Goal: Task Accomplishment & Management: Complete application form

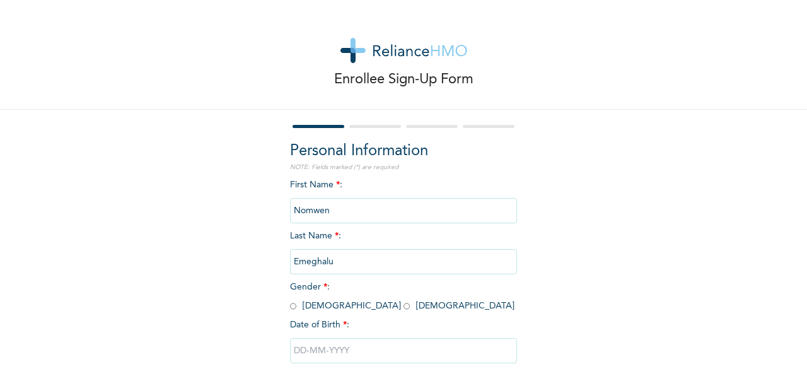
click at [326, 304] on span "Gender * : [DEMOGRAPHIC_DATA] [DEMOGRAPHIC_DATA]" at bounding box center [402, 296] width 224 height 28
click at [403, 304] on input "radio" at bounding box center [406, 306] width 6 height 12
radio input "true"
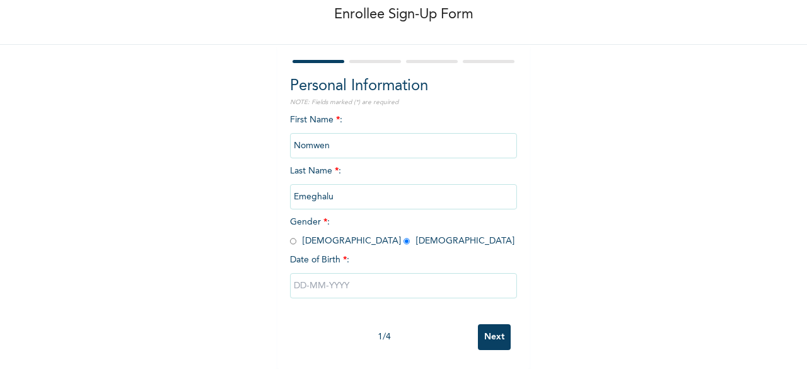
scroll to position [76, 0]
click at [321, 273] on input "text" at bounding box center [403, 285] width 227 height 25
select select "8"
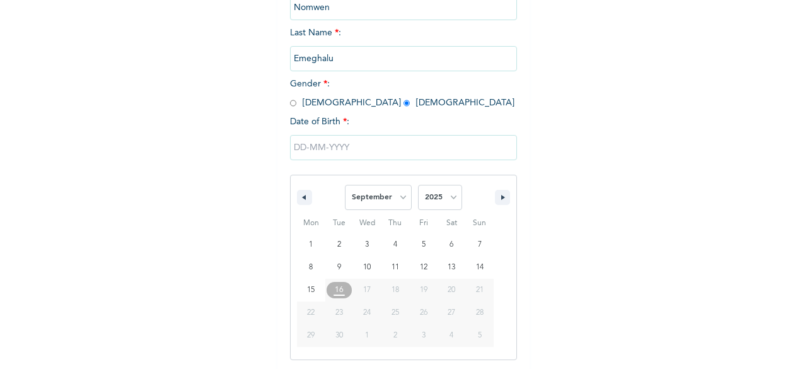
scroll to position [205, 0]
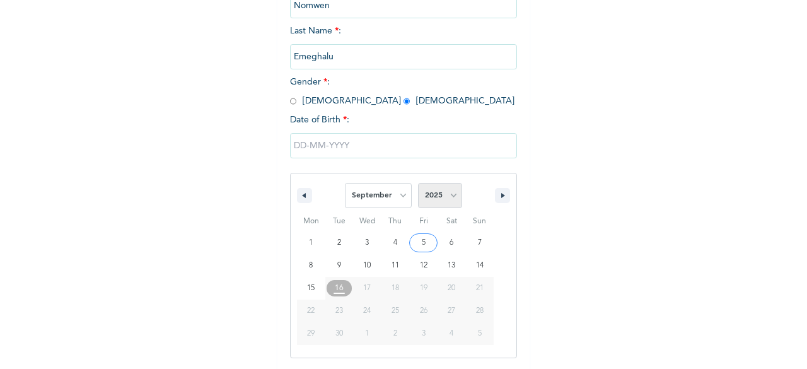
click at [450, 197] on select "2025 2024 2023 2022 2021 2020 2019 2018 2017 2016 2015 2014 2013 2012 2011 2010…" at bounding box center [440, 195] width 44 height 25
select select "1971"
click at [418, 184] on select "2025 2024 2023 2022 2021 2020 2019 2018 2017 2016 2015 2014 2013 2012 2011 2010…" at bounding box center [440, 195] width 44 height 25
click at [397, 200] on select "January February March April May June July August September October November De…" at bounding box center [378, 195] width 67 height 25
select select "3"
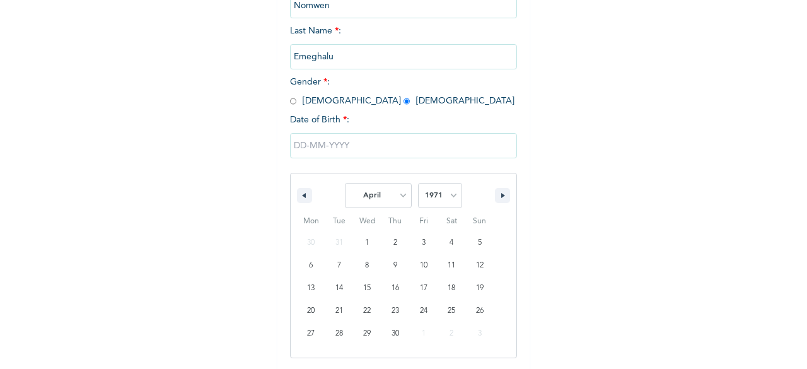
click at [345, 184] on select "January February March April May June July August September October November De…" at bounding box center [378, 195] width 67 height 25
type input "[DATE]"
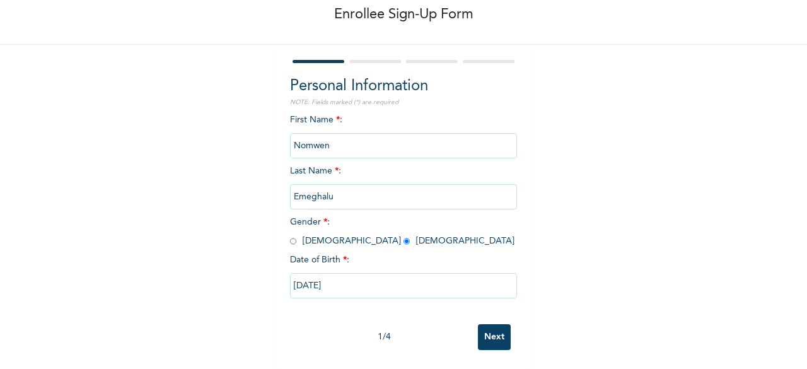
click at [500, 324] on input "Next" at bounding box center [494, 337] width 33 height 26
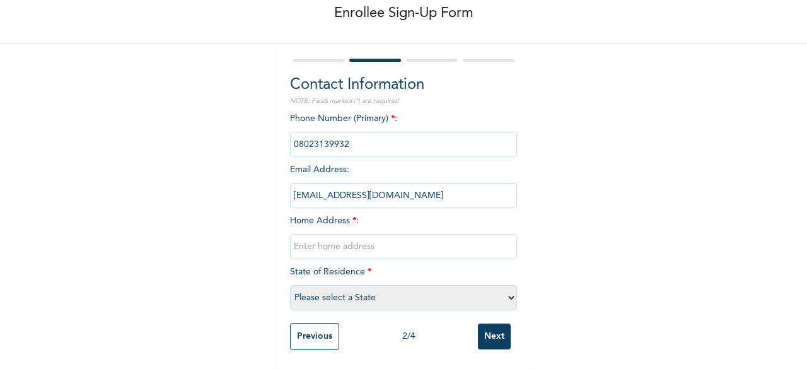
click at [376, 234] on input "text" at bounding box center [403, 246] width 227 height 25
type input "19 TAIWO WAY OFF [GEOGRAPHIC_DATA], SURULERE"
click at [335, 297] on select "Please select a State [PERSON_NAME] (FCT) [PERSON_NAME] Ibom [GEOGRAPHIC_DATA] …" at bounding box center [403, 297] width 227 height 25
select select "25"
click at [298, 288] on select "Please select a State [PERSON_NAME] (FCT) [PERSON_NAME] Ibom [GEOGRAPHIC_DATA] …" at bounding box center [403, 297] width 227 height 25
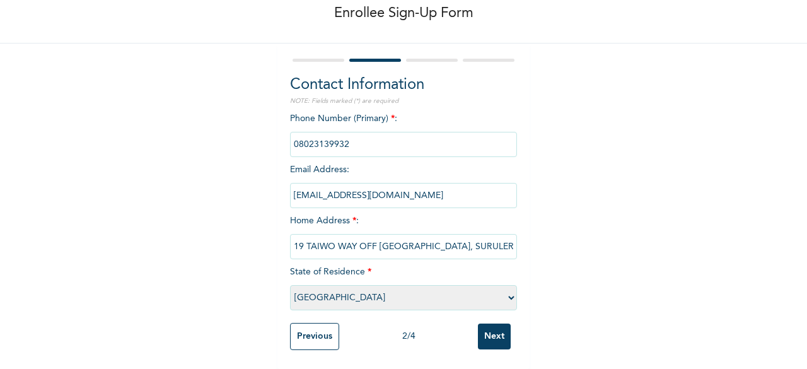
click at [478, 327] on input "Next" at bounding box center [494, 336] width 33 height 26
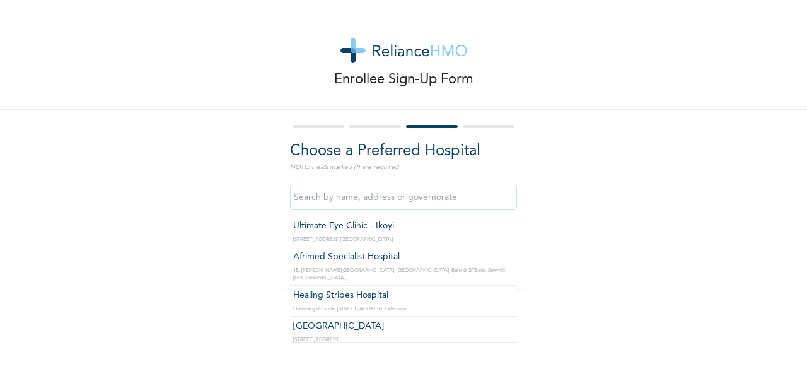
click at [386, 204] on input "text" at bounding box center [403, 197] width 227 height 25
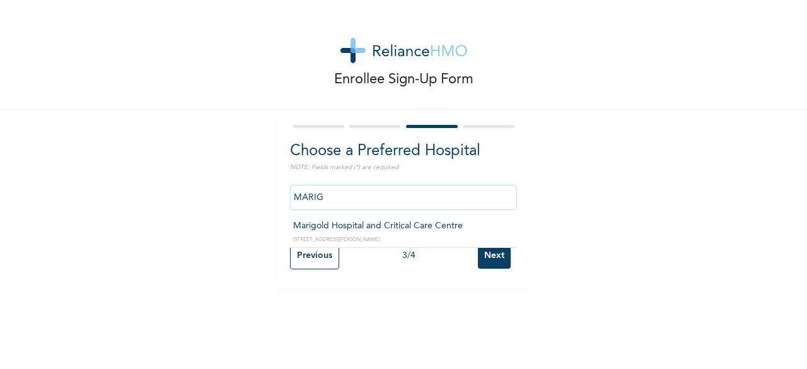
type input "Marigold Hospital and Critical Care Centre"
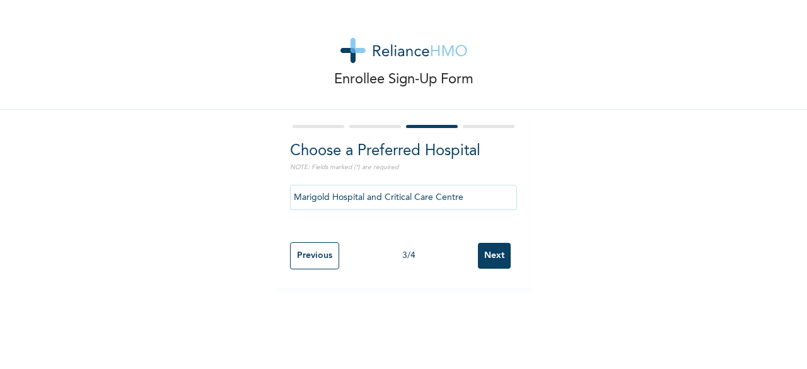
click at [490, 253] on input "Next" at bounding box center [494, 256] width 33 height 26
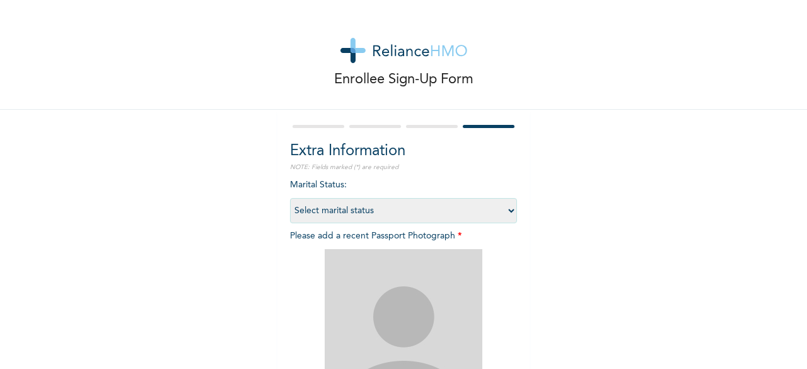
click at [489, 208] on select "Select marital status [DEMOGRAPHIC_DATA] Married [DEMOGRAPHIC_DATA] Widow/[DEMO…" at bounding box center [403, 210] width 227 height 25
select select "2"
click at [290, 198] on select "Select marital status [DEMOGRAPHIC_DATA] Married [DEMOGRAPHIC_DATA] Widow/[DEMO…" at bounding box center [403, 210] width 227 height 25
click at [408, 299] on img at bounding box center [403, 328] width 158 height 158
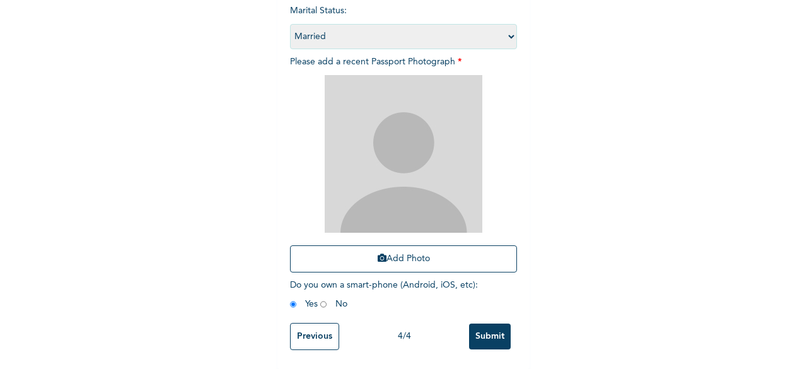
scroll to position [184, 0]
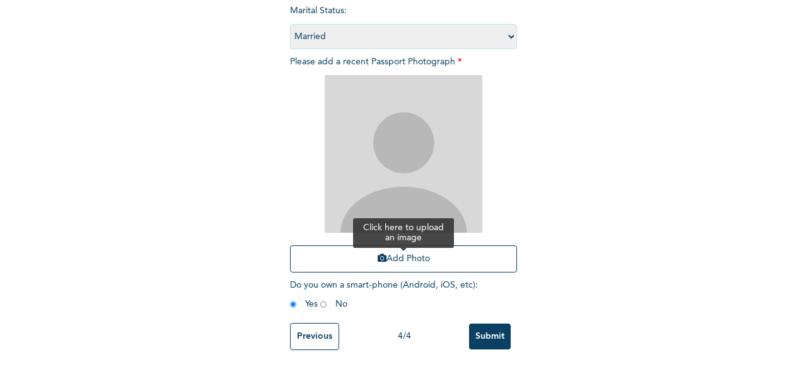
click at [414, 246] on button "Add Photo" at bounding box center [403, 258] width 227 height 27
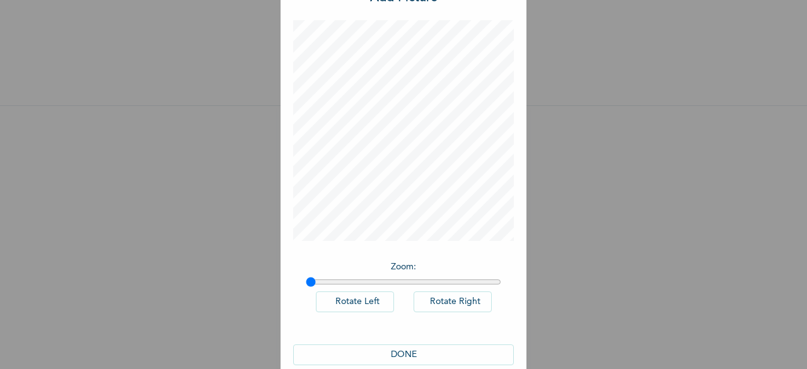
scroll to position [71, 0]
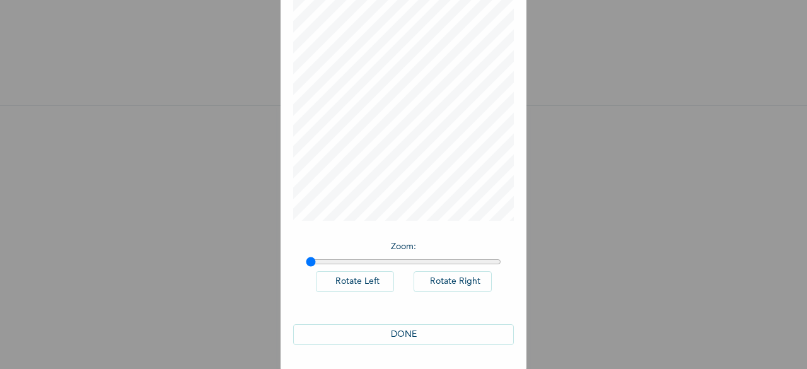
click at [439, 331] on button "DONE" at bounding box center [403, 334] width 221 height 21
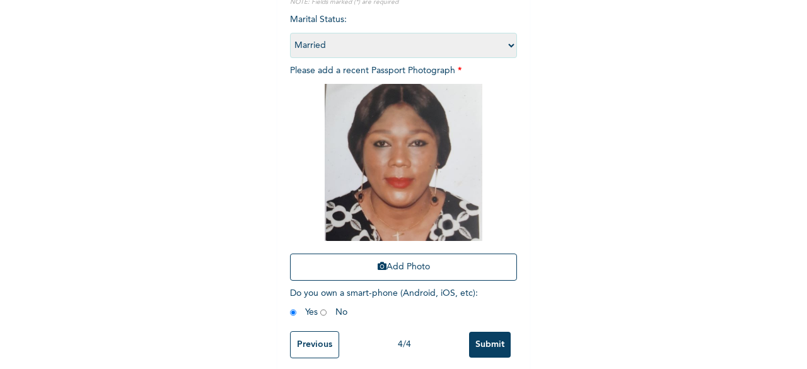
scroll to position [184, 0]
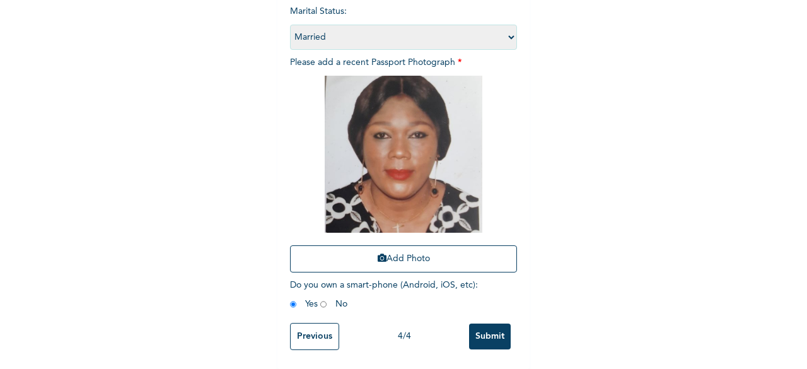
click at [483, 323] on input "Submit" at bounding box center [490, 336] width 42 height 26
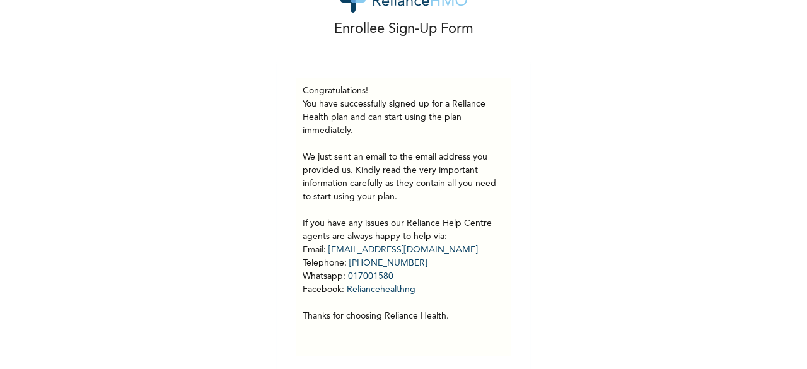
scroll to position [66, 0]
